Goal: Obtain resource: Download file/media

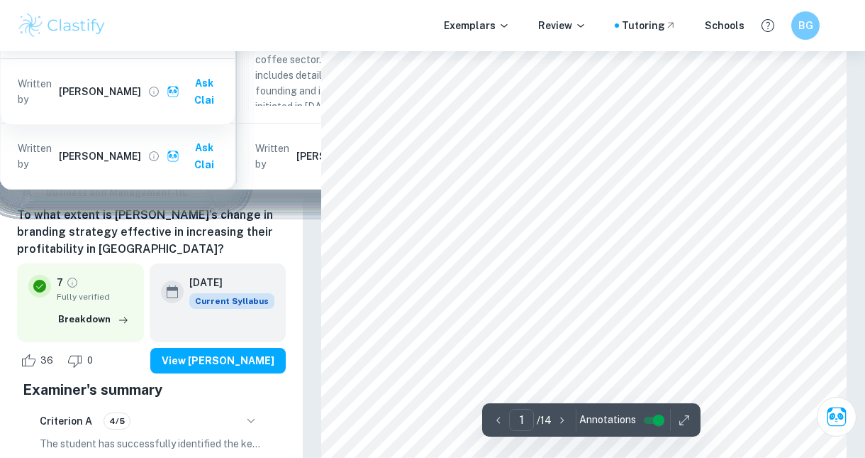
scroll to position [255, 0]
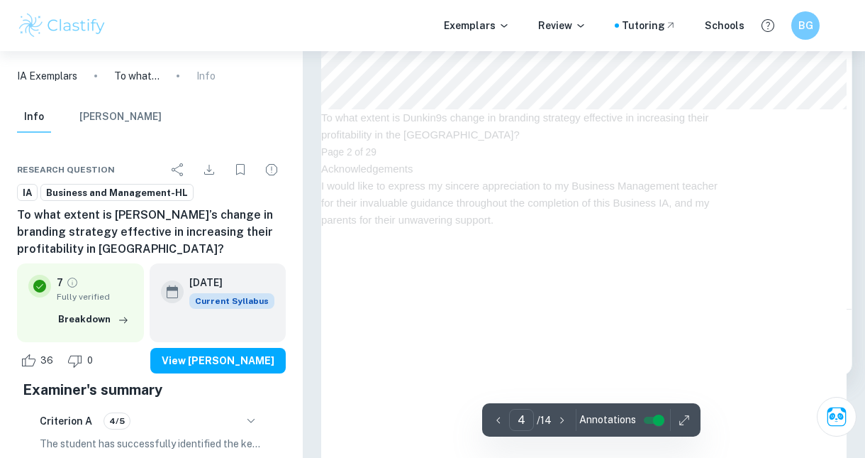
scroll to position [2298, 0]
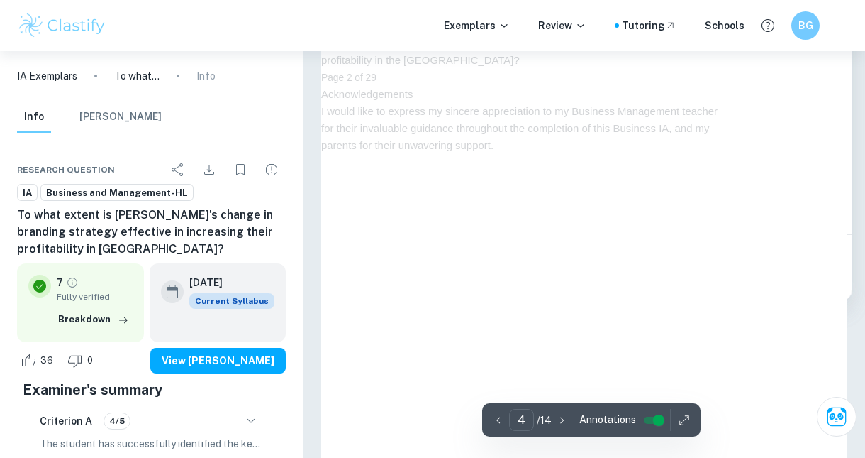
type input "3"
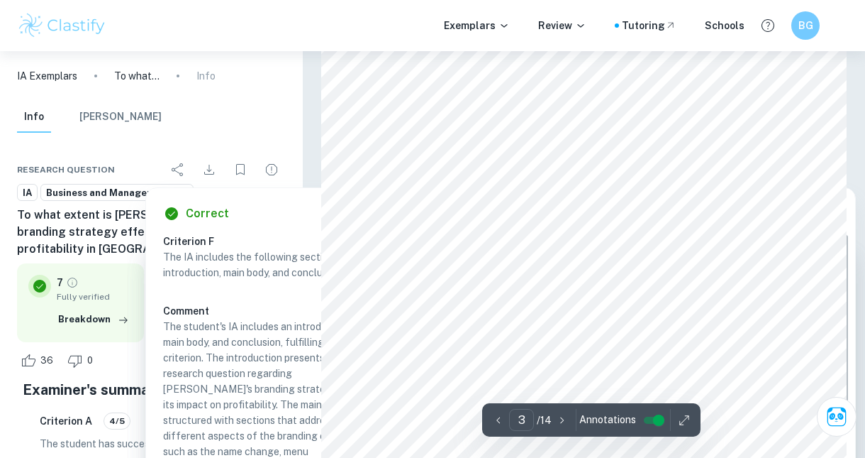
scroll to position [1746, 0]
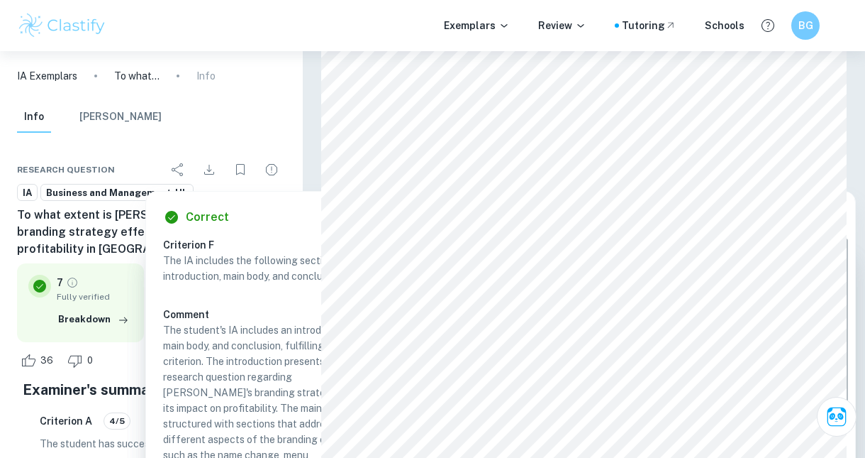
click at [433, 180] on div at bounding box center [480, 180] width 127 height 11
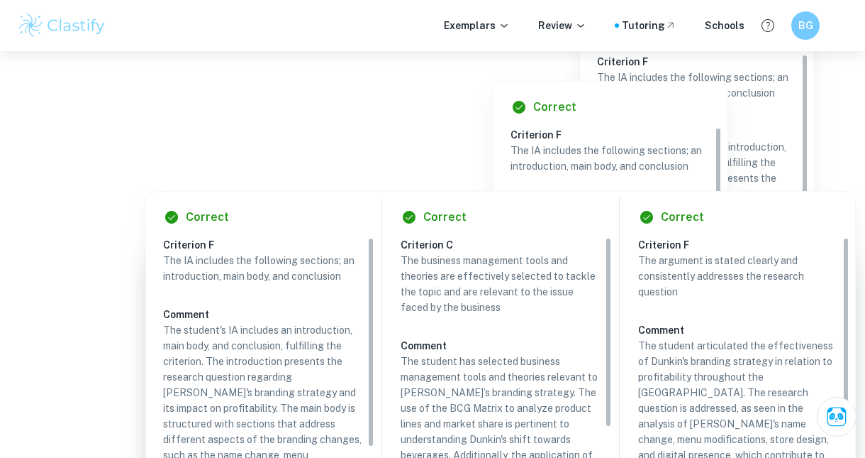
scroll to position [3614, 0]
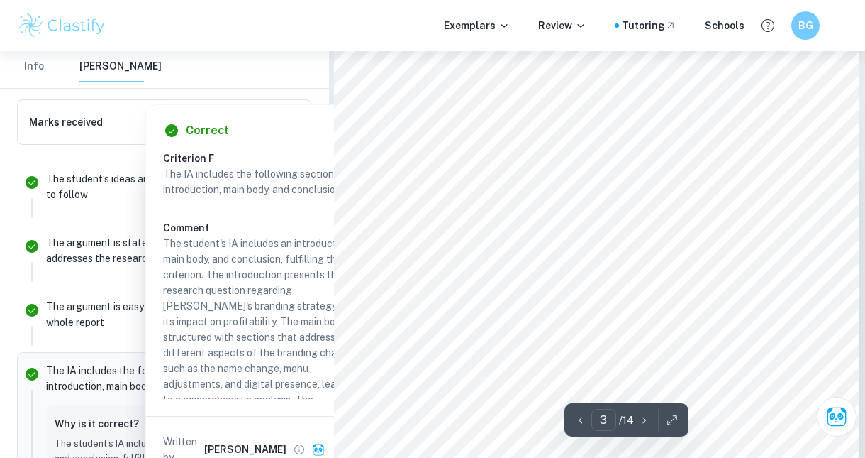
click at [561, 95] on div at bounding box center [592, 98] width 325 height 18
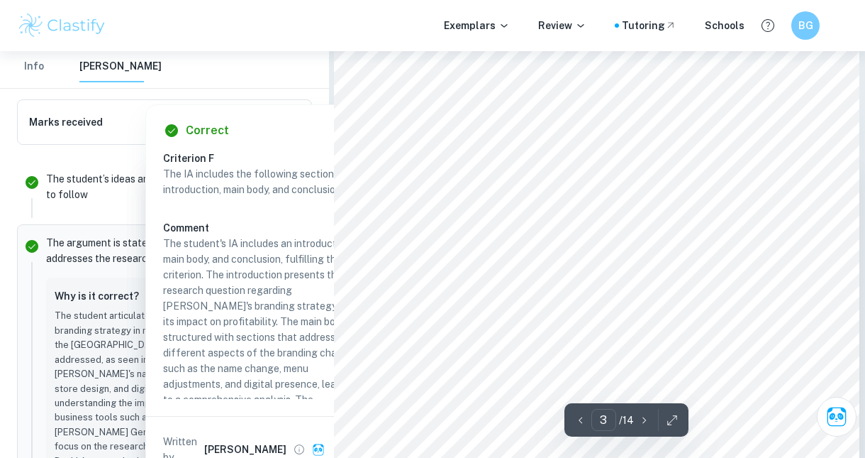
scroll to position [3550, 0]
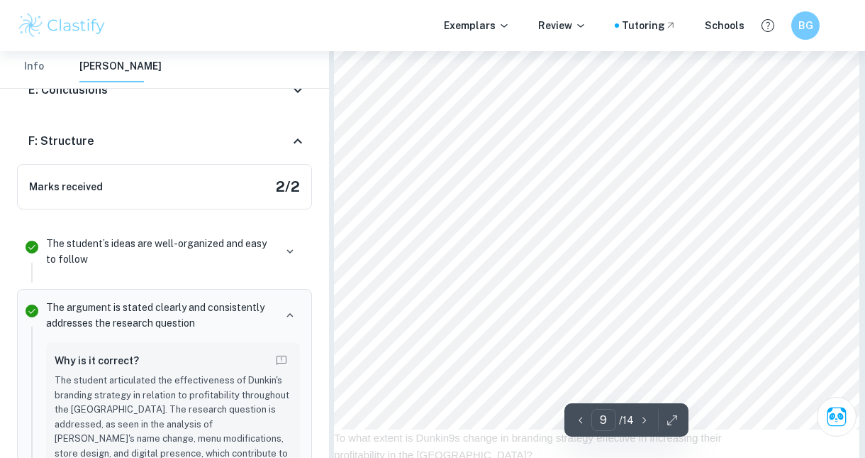
scroll to position [6300, 0]
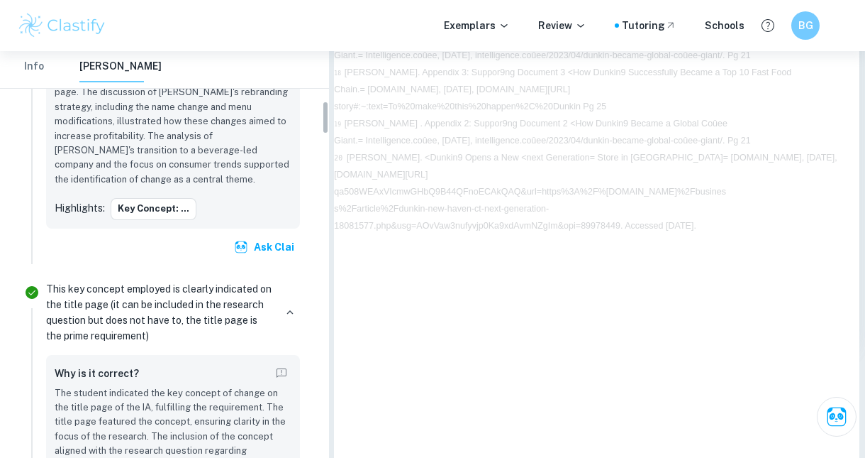
scroll to position [0, 0]
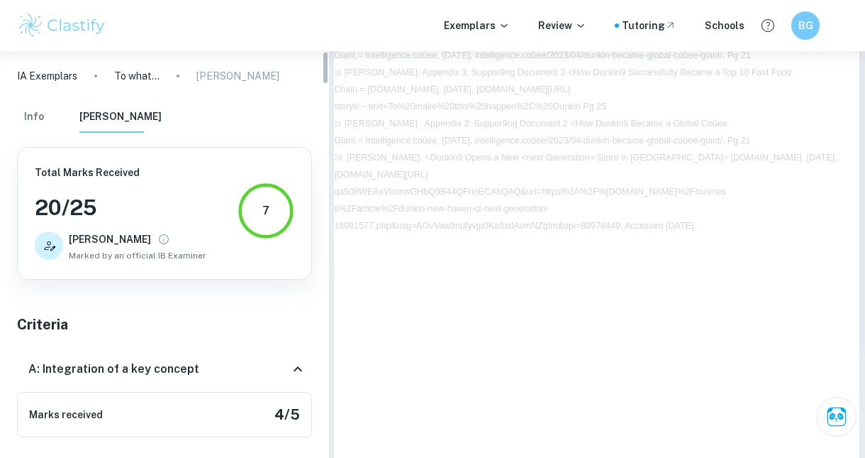
click at [228, 79] on p "[PERSON_NAME]" at bounding box center [237, 76] width 83 height 16
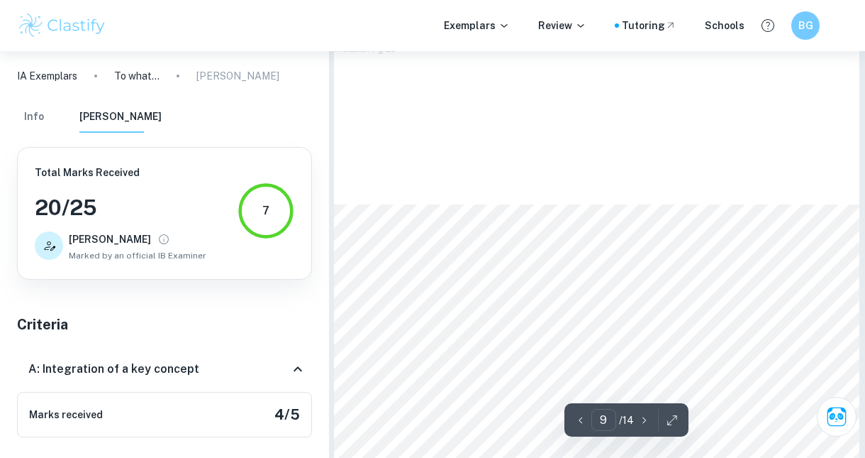
type input "8"
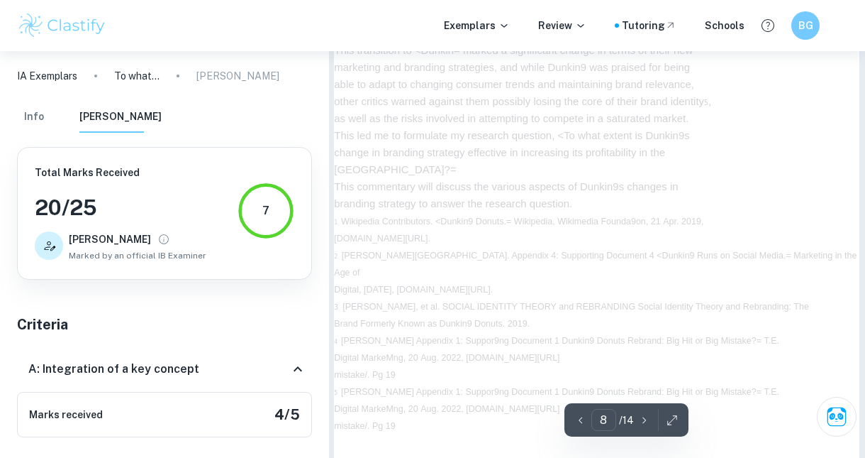
scroll to position [5305, 0]
click at [31, 120] on button "Info" at bounding box center [34, 116] width 34 height 31
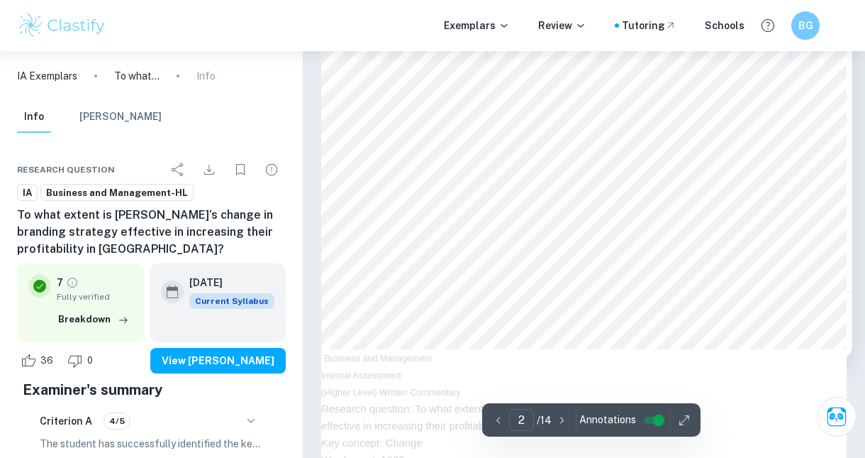
type input "1"
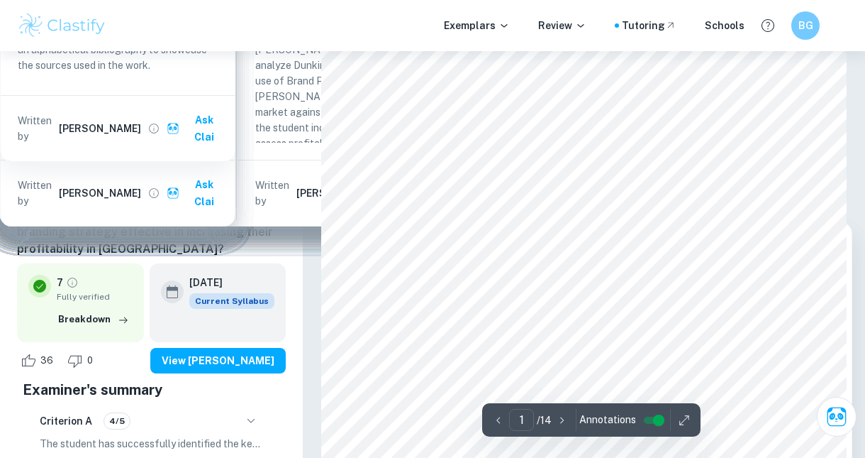
scroll to position [0, 0]
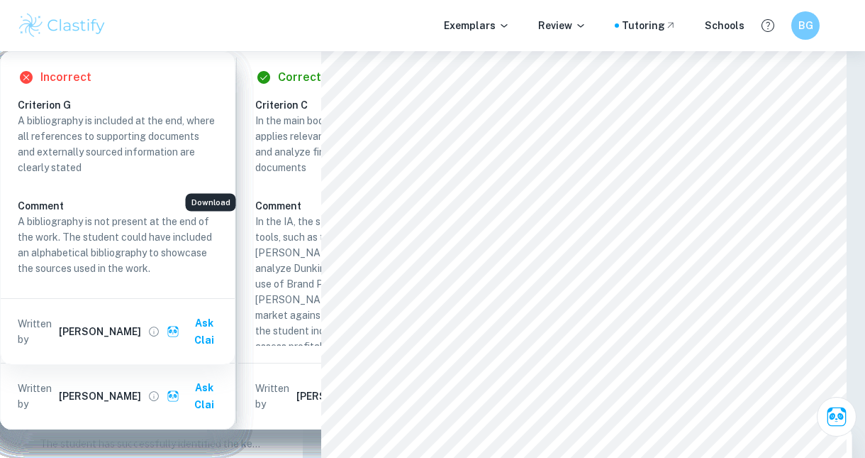
click at [204, 165] on icon "Download" at bounding box center [209, 169] width 17 height 17
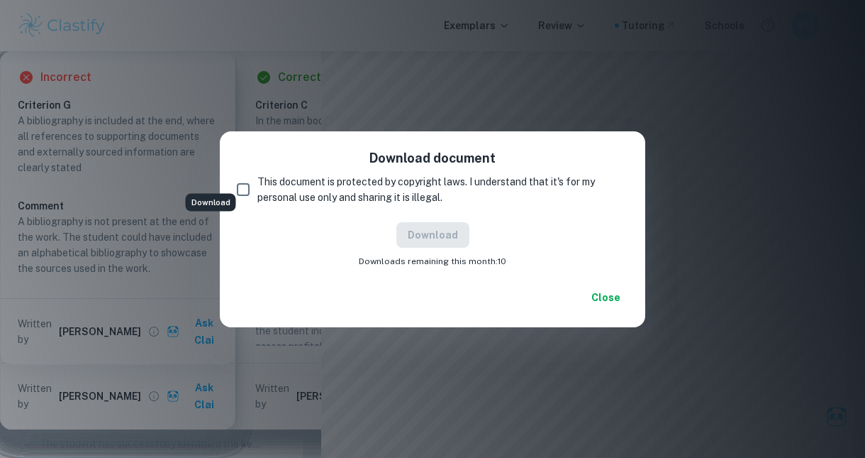
click at [248, 191] on input "This document is protected by copyright laws. I understand that it's for my per…" at bounding box center [243, 189] width 28 height 28
checkbox input "true"
click at [437, 234] on button "Download" at bounding box center [433, 235] width 73 height 26
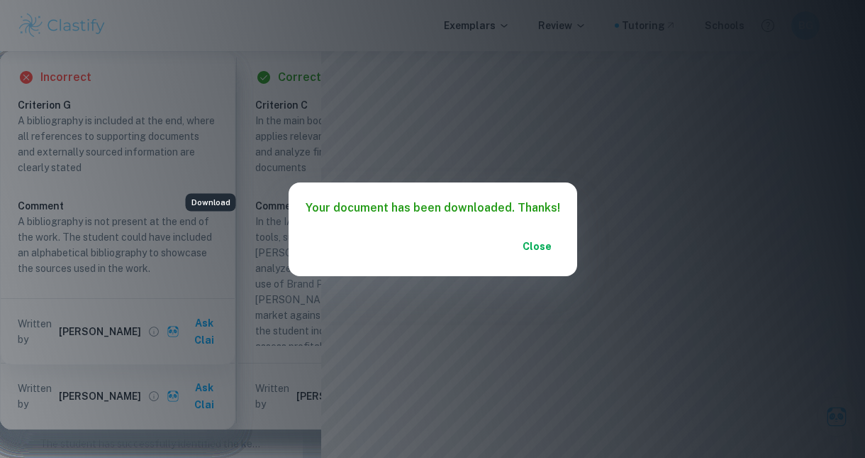
click at [540, 234] on button "Close" at bounding box center [537, 246] width 45 height 26
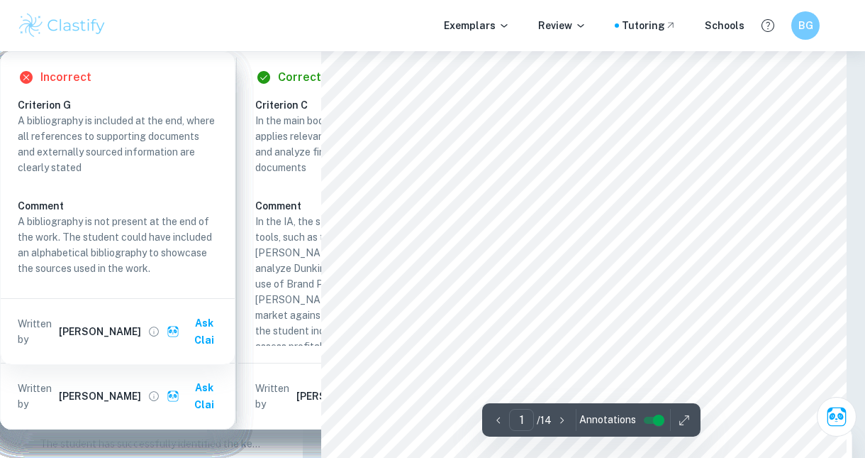
click at [201, 373] on button "View [PERSON_NAME]" at bounding box center [217, 361] width 135 height 26
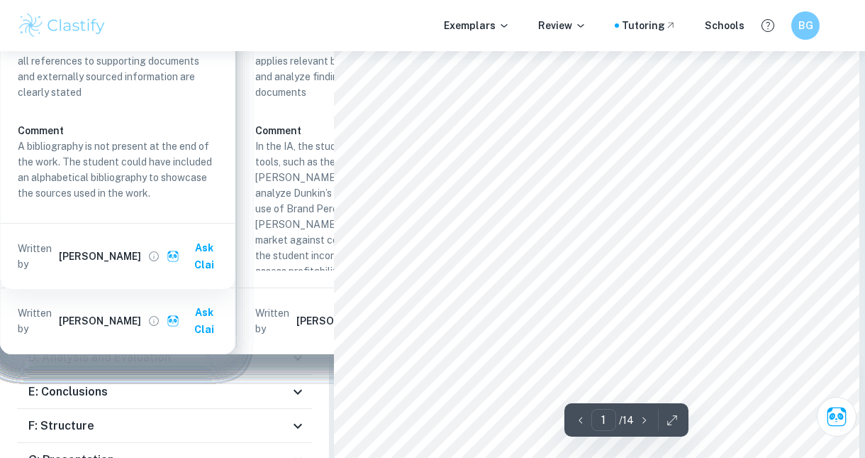
scroll to position [79, 0]
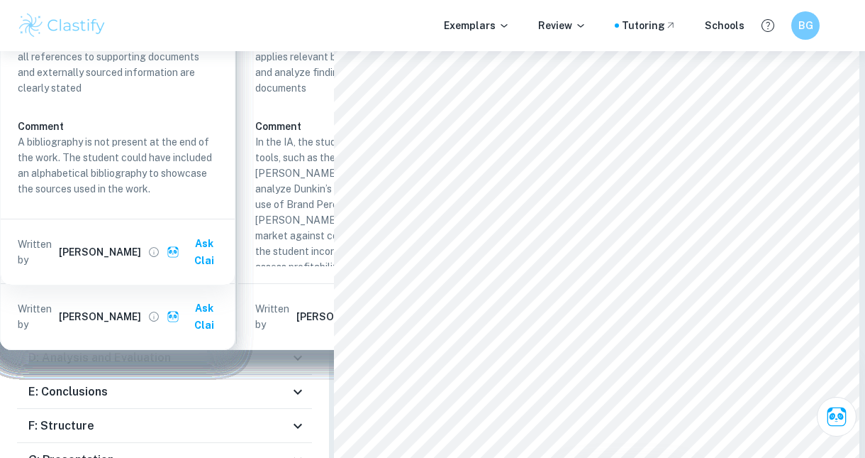
click at [119, 451] on div "G: Presentation" at bounding box center [158, 459] width 261 height 17
click at [152, 299] on div "G: Presentation" at bounding box center [164, 321] width 295 height 45
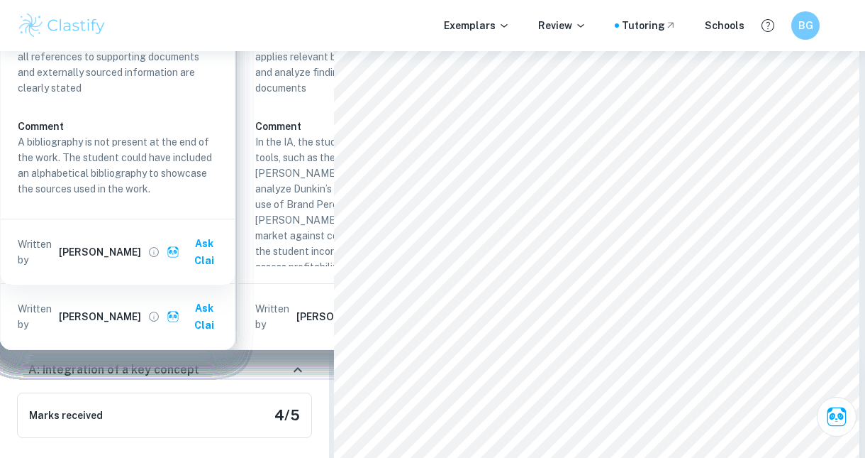
scroll to position [0, 0]
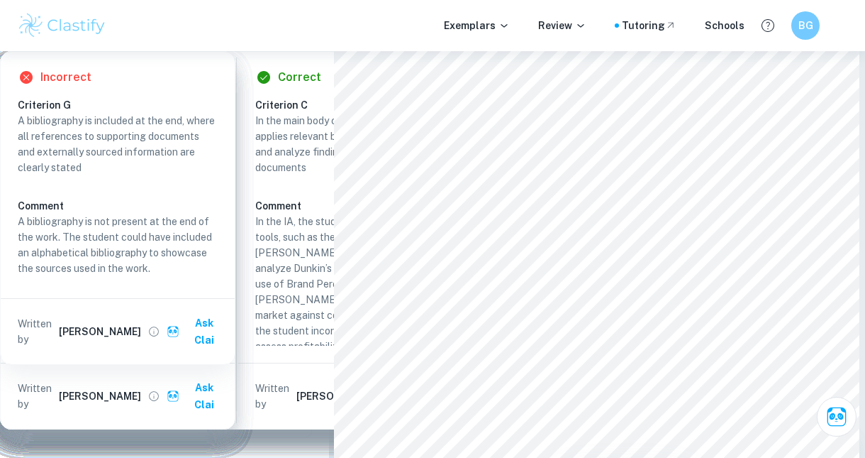
click at [38, 126] on button "Info" at bounding box center [34, 116] width 34 height 31
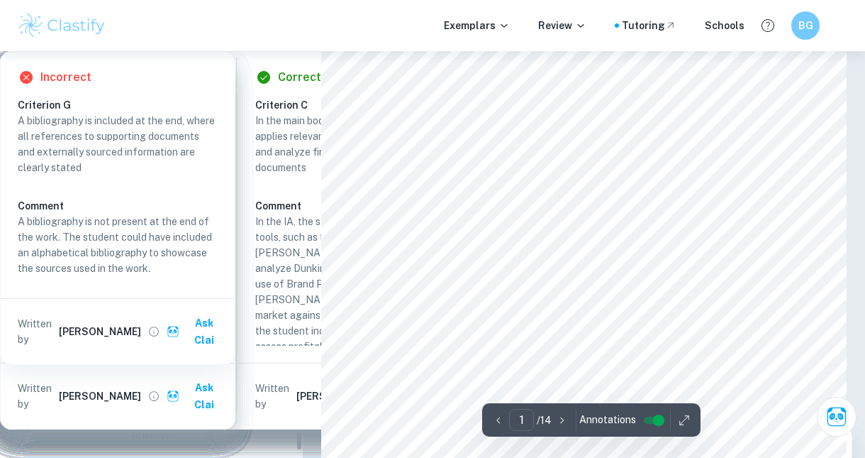
scroll to position [483, 0]
click at [250, 362] on icon "button" at bounding box center [251, 362] width 17 height 17
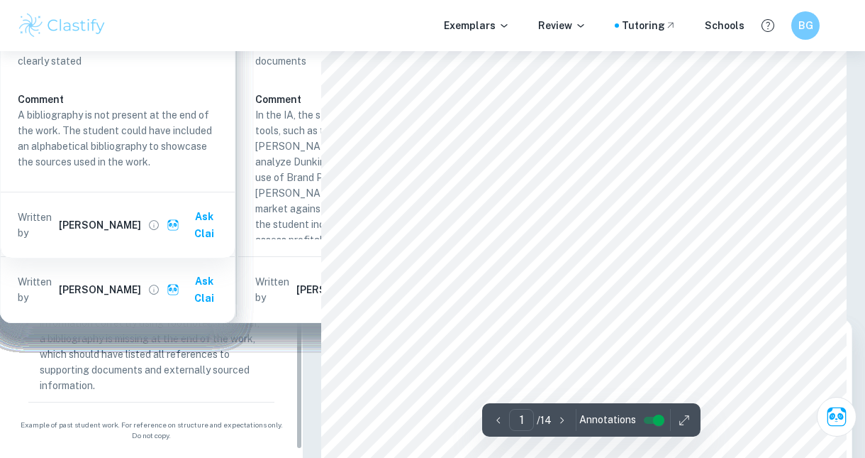
scroll to position [679, 0]
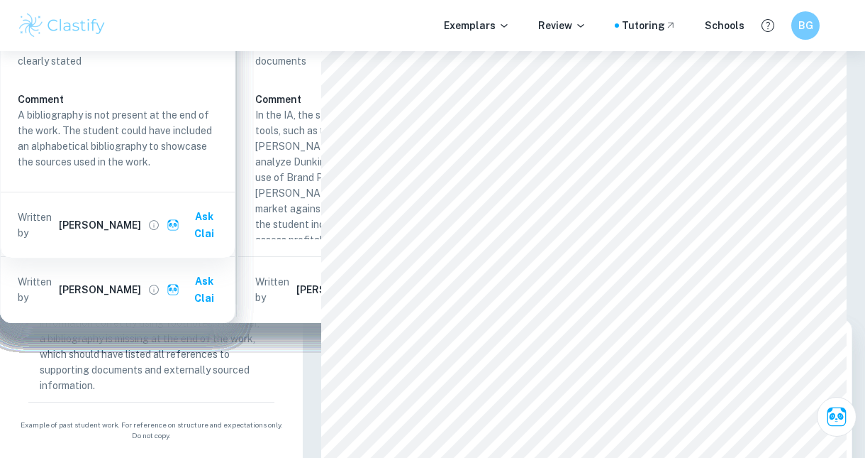
click at [245, 87] on icon "button" at bounding box center [251, 78] width 17 height 17
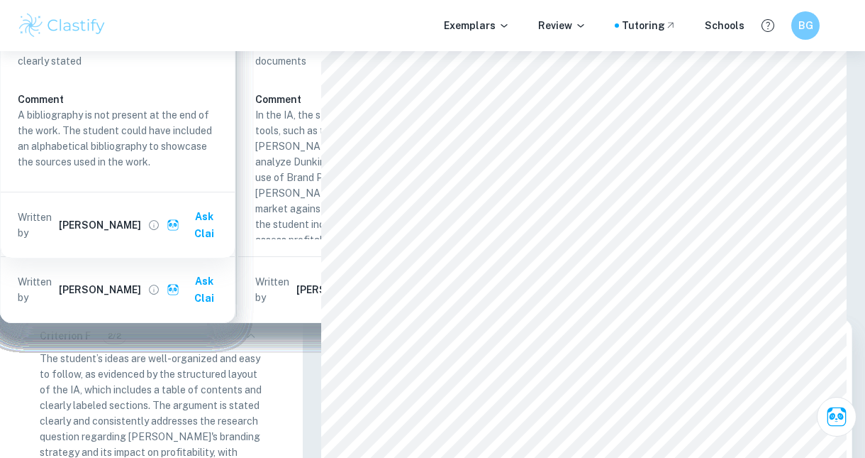
scroll to position [414, 0]
click at [255, 284] on div "Criterion E 2/3 The student effectively draws conclusions that are consistent w…" at bounding box center [151, 280] width 246 height 60
click at [255, 285] on div "Criterion E 2/3 The student effectively draws conclusions that are consistent w…" at bounding box center [151, 280] width 246 height 60
click at [250, 279] on icon "button" at bounding box center [251, 270] width 17 height 17
click at [256, 214] on icon "button" at bounding box center [251, 204] width 17 height 17
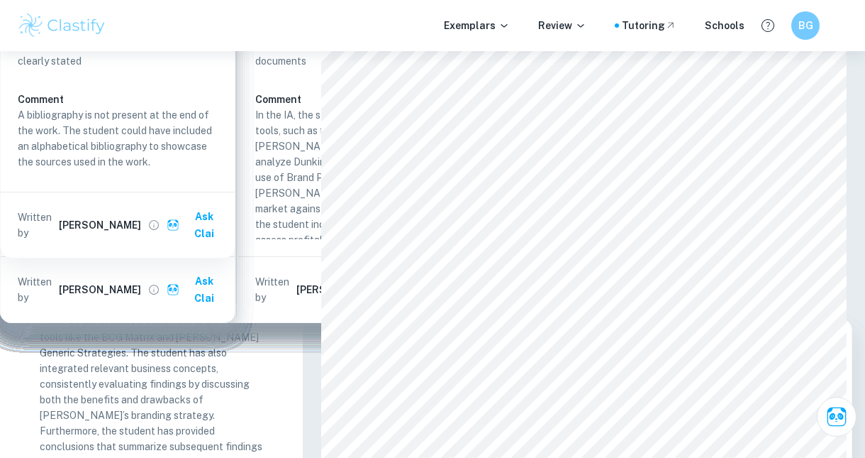
click at [244, 148] on icon "button" at bounding box center [251, 139] width 17 height 17
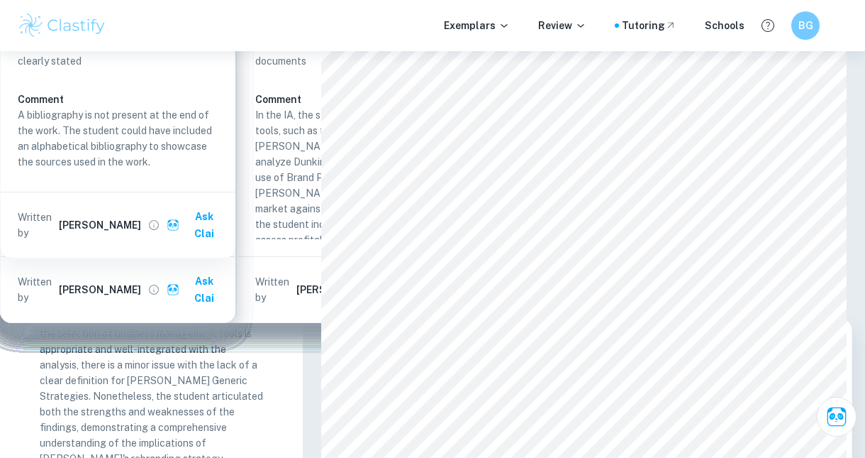
click at [242, 85] on button "button" at bounding box center [251, 73] width 24 height 24
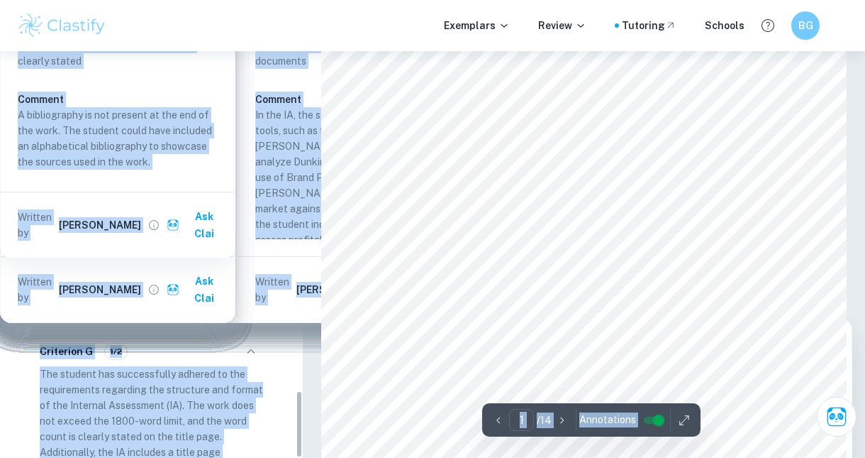
scroll to position [2028, 0]
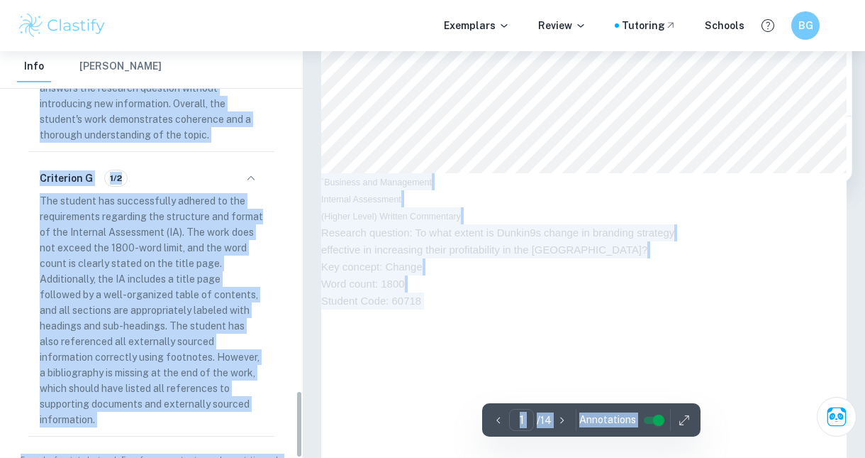
type input "2"
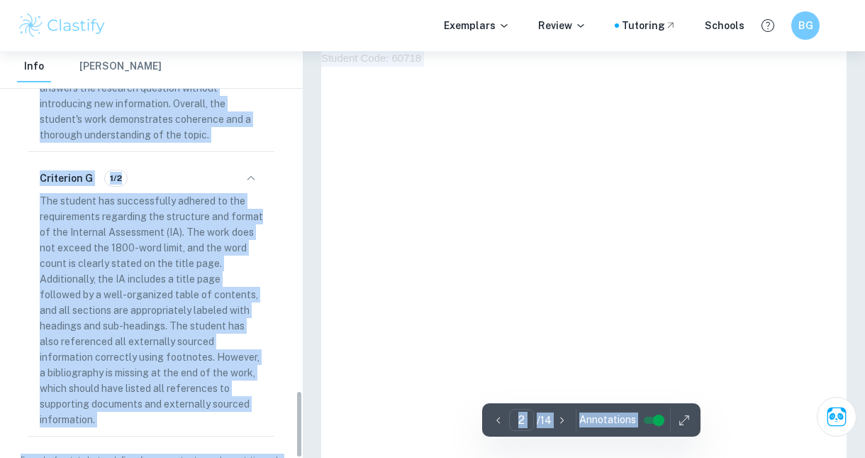
scroll to position [935, 0]
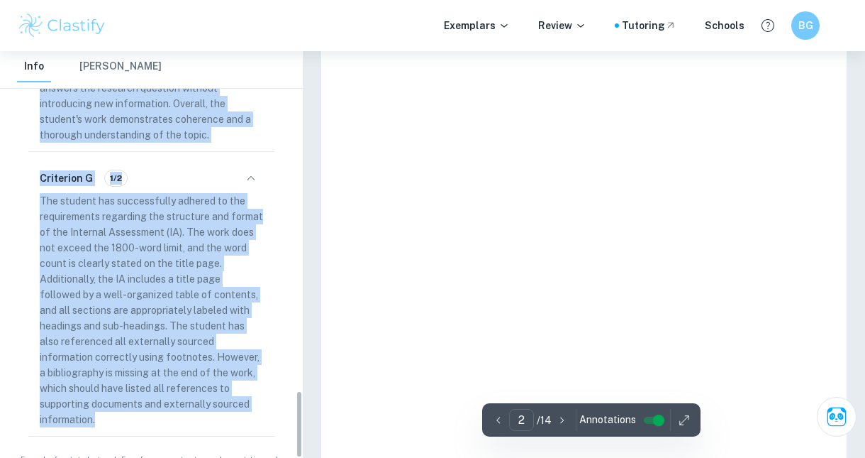
drag, startPoint x: 40, startPoint y: 123, endPoint x: 184, endPoint y: 385, distance: 299.0
copy div "Lor ipsumdo sitametc adip elitseddoe temporinc ut lab ET, dolor magnaaliqua eni…"
